Goal: Transaction & Acquisition: Purchase product/service

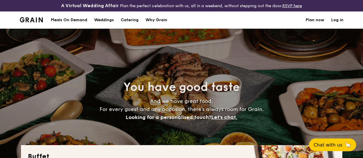
select select
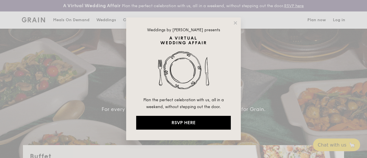
click at [230, 23] on div "Weddings by [PERSON_NAME] presents Plan the perfect celebration with us, all in…" at bounding box center [183, 79] width 115 height 123
click at [233, 26] on div "Weddings by [PERSON_NAME] presents Plan the perfect celebration with us, all in…" at bounding box center [183, 79] width 115 height 123
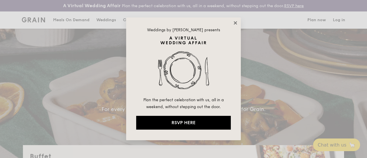
click at [236, 23] on icon at bounding box center [235, 22] width 3 height 3
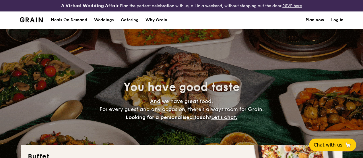
click at [131, 26] on h1 "Catering" at bounding box center [130, 19] width 18 height 17
click at [130, 26] on h1 "Catering" at bounding box center [130, 19] width 18 height 17
click at [131, 23] on h1 "Catering" at bounding box center [130, 19] width 18 height 17
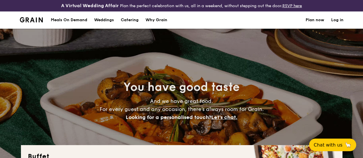
click at [131, 23] on h1 "Catering" at bounding box center [130, 19] width 18 height 17
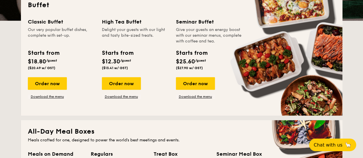
scroll to position [143, 0]
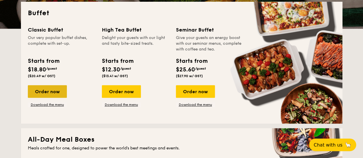
click at [49, 98] on div "Order now" at bounding box center [47, 91] width 39 height 13
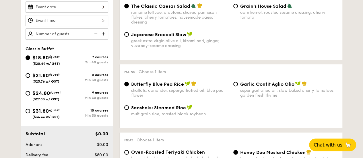
scroll to position [230, 0]
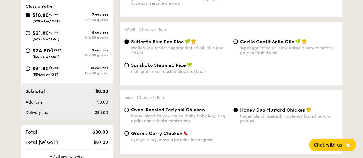
click at [261, 55] on div "super garlicfied oil, slow baked cherry tomatoes, garden fresh thyme" at bounding box center [289, 51] width 98 height 10
click at [238, 44] on input "Garlic Confit Aglio Olio super garlicfied oil, slow baked cherry tomatoes, gard…" at bounding box center [235, 41] width 5 height 5
radio input "true"
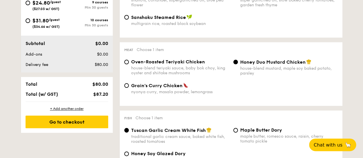
scroll to position [287, 0]
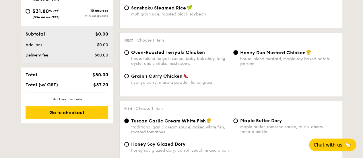
click at [207, 73] on div "Oven-Roasted Teriyaki Chicken house-blend teriyaki sauce, baby bok choy, king o…" at bounding box center [231, 62] width 218 height 24
click at [202, 66] on div "house-blend teriyaki sauce, baby bok choy, king oyster and shiitake mushrooms" at bounding box center [180, 61] width 98 height 10
click at [129, 55] on input "Oven-Roasted Teriyaki Chicken house-blend teriyaki sauce, baby bok choy, king o…" at bounding box center [126, 52] width 5 height 5
radio input "true"
drag, startPoint x: 205, startPoint y: 59, endPoint x: 129, endPoint y: 59, distance: 76.6
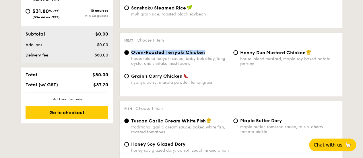
click at [129, 59] on div "Oven-Roasted Teriyaki Chicken house-blend teriyaki sauce, baby bok choy, king o…" at bounding box center [176, 58] width 109 height 16
copy span "Oven-Roasted Teriyaki Chicken"
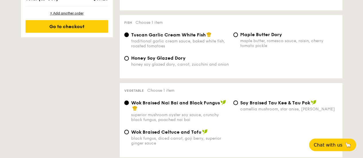
scroll to position [430, 0]
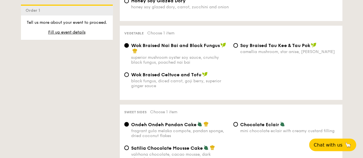
drag, startPoint x: 218, startPoint y: 54, endPoint x: 132, endPoint y: 51, distance: 86.1
click at [132, 48] on span "Wok Braised Nai Bai and Black Fungus" at bounding box center [175, 45] width 89 height 5
copy span "Wok Braised Nai Bai and Black Fungus"
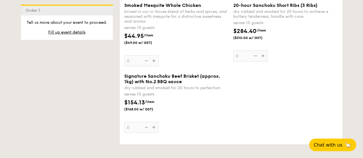
scroll to position [717, 0]
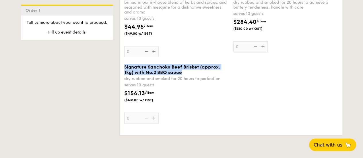
drag, startPoint x: 192, startPoint y: 82, endPoint x: 113, endPoint y: 78, distance: 78.7
copy span "Signature Sanchoku Beef Brisket (approx. 1kg) with No.2 BBQ sauce"
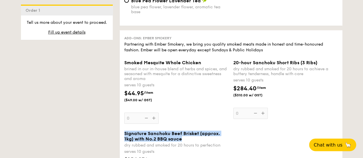
scroll to position [660, 0]
